Goal: Information Seeking & Learning: Learn about a topic

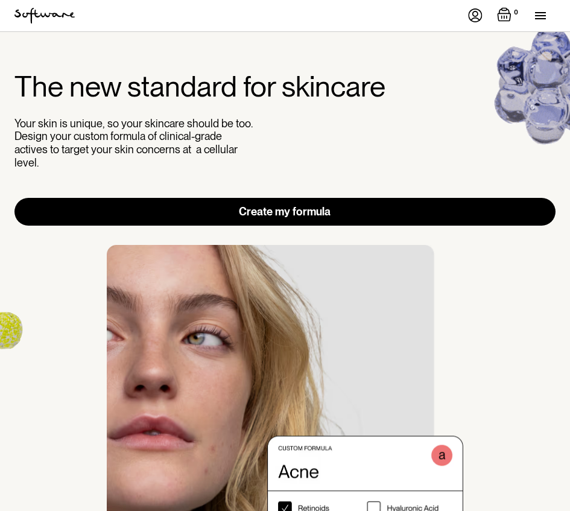
scroll to position [3473, 0]
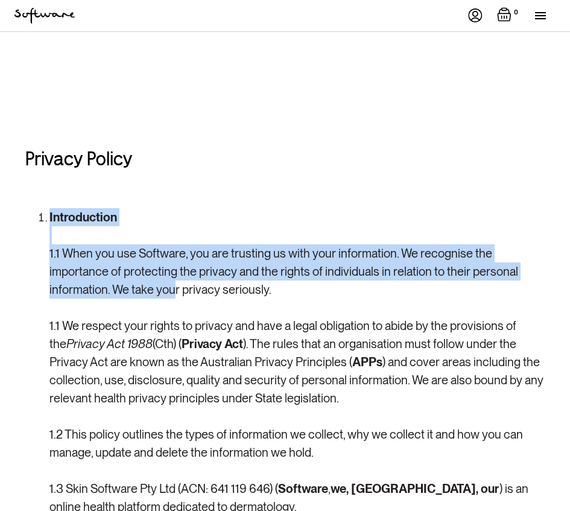
drag, startPoint x: 222, startPoint y: 185, endPoint x: 172, endPoint y: 286, distance: 113.0
click at [172, 286] on p "Introduction 1.1 When you use Software, you are trusting us with your informati…" at bounding box center [296, 380] width 495 height 344
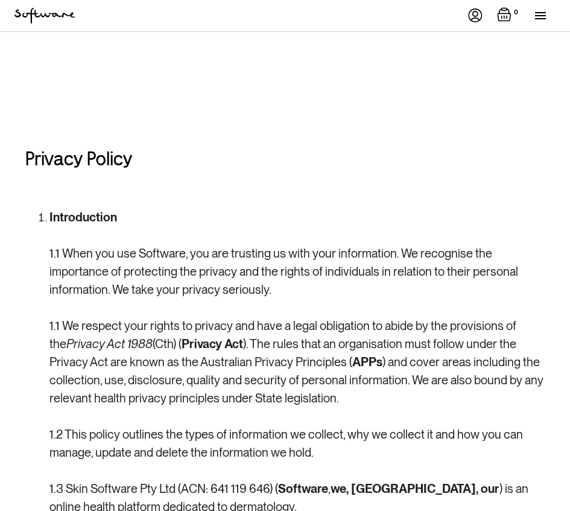
click at [306, 309] on p "Introduction 1.1 When you use Software, you are trusting us with your informati…" at bounding box center [296, 380] width 495 height 344
